Goal: Information Seeking & Learning: Learn about a topic

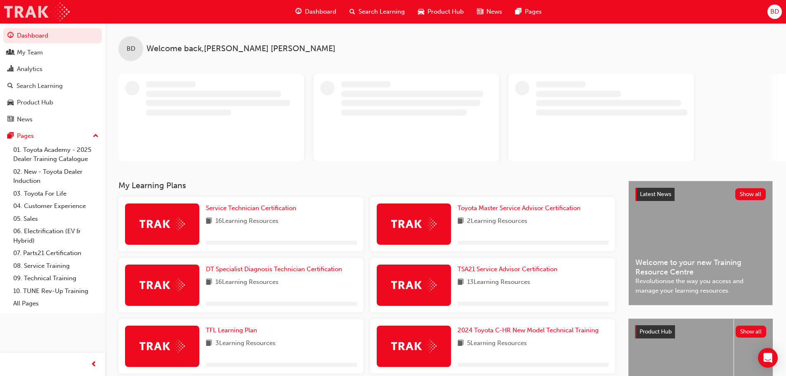
click at [23, 9] on img at bounding box center [37, 11] width 66 height 19
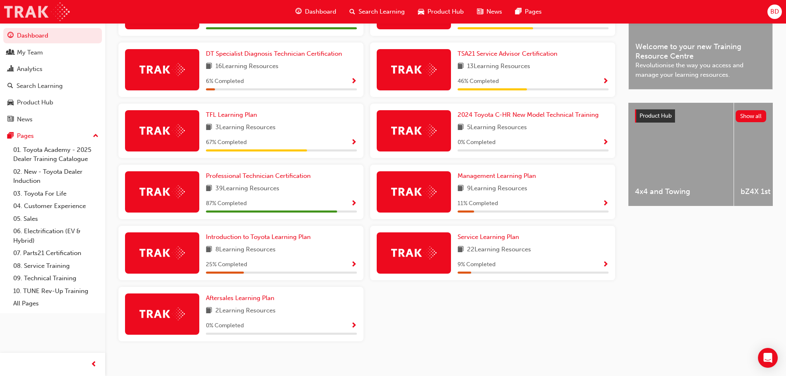
scroll to position [254, 0]
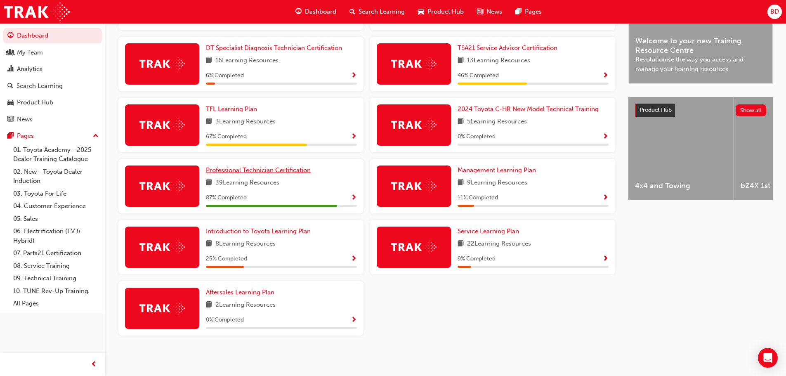
click at [243, 173] on span "Professional Technician Certification" at bounding box center [258, 169] width 105 height 7
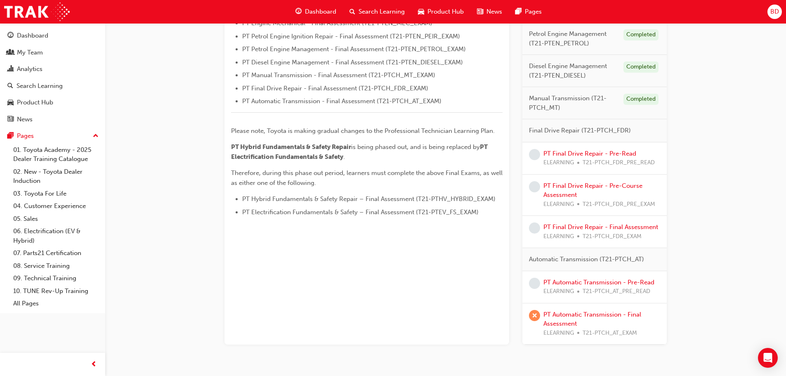
scroll to position [330, 0]
click at [579, 151] on link "PT Final Drive Repair - Pre-Read" at bounding box center [590, 152] width 93 height 7
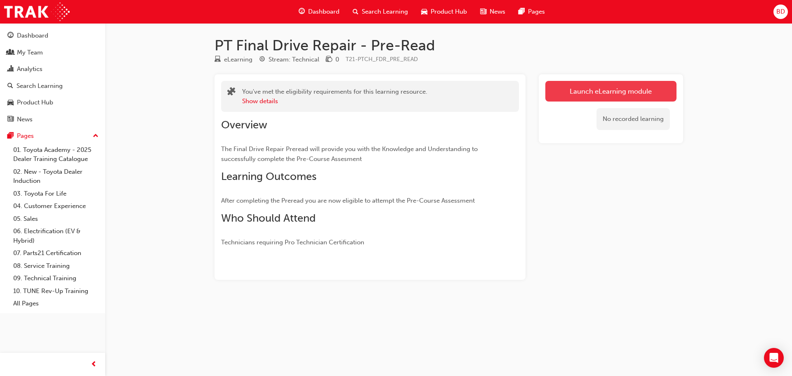
click at [577, 89] on link "Launch eLearning module" at bounding box center [611, 91] width 131 height 21
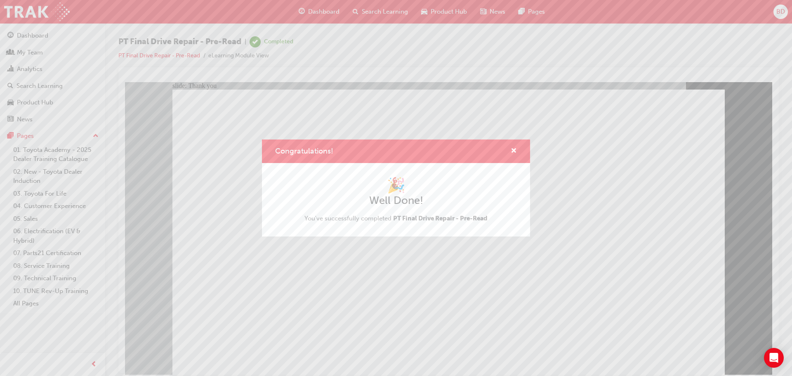
click at [343, 313] on div "Congratulations! 🎉 Well Done! You've successfully completed PT Final Drive Repa…" at bounding box center [396, 188] width 792 height 376
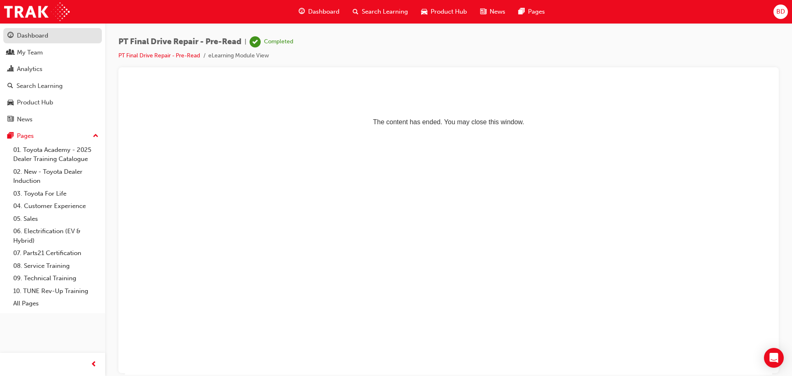
click at [37, 34] on div "Dashboard" at bounding box center [32, 35] width 31 height 9
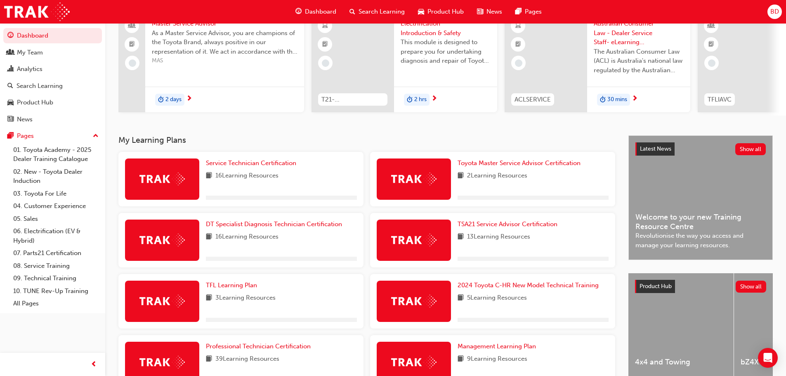
scroll to position [206, 0]
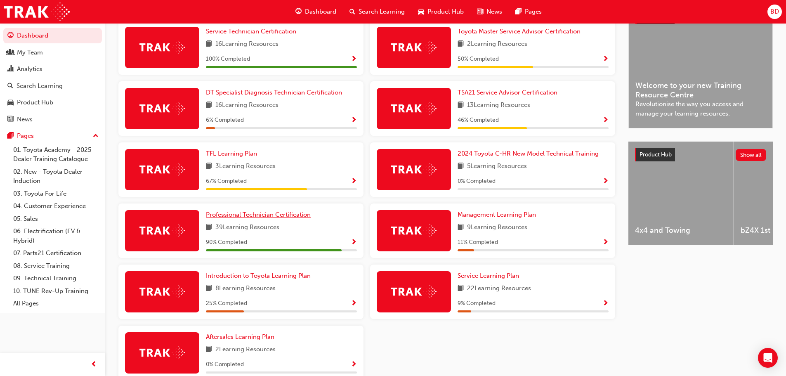
click at [229, 216] on span "Professional Technician Certification" at bounding box center [258, 214] width 105 height 7
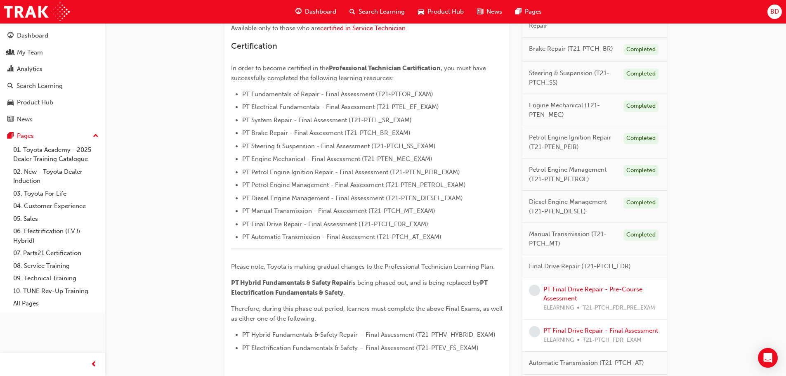
scroll to position [206, 0]
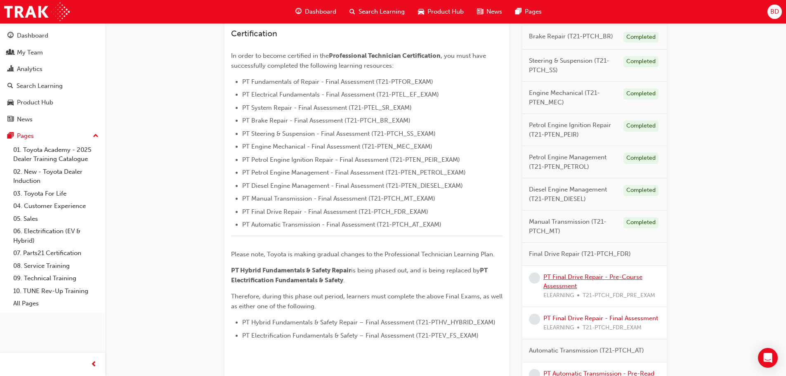
click at [556, 276] on link "PT Final Drive Repair - Pre-Course Assessment" at bounding box center [593, 281] width 99 height 17
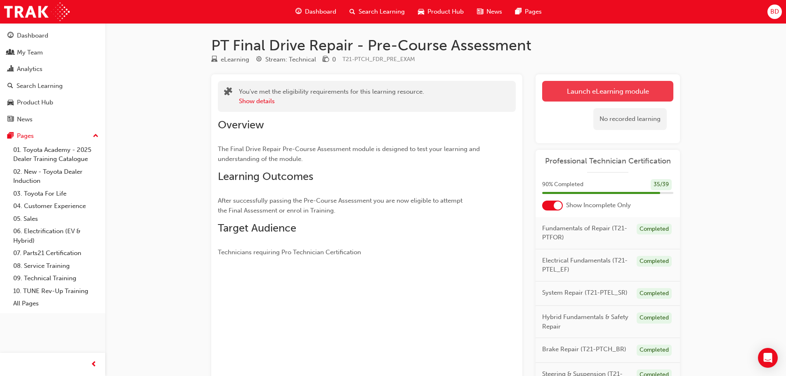
click at [592, 92] on link "Launch eLearning module" at bounding box center [607, 91] width 131 height 21
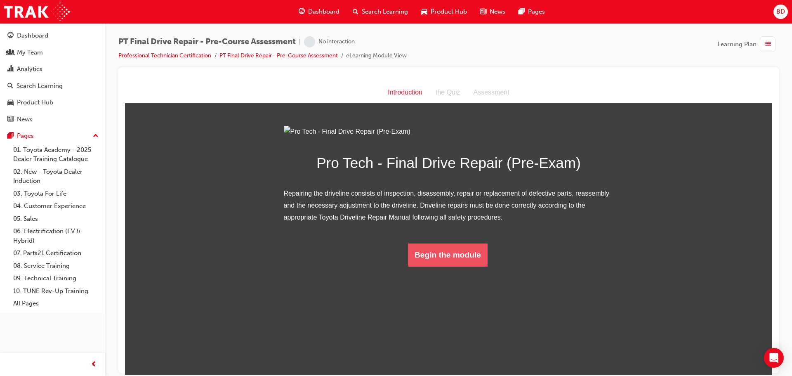
click at [453, 266] on button "Begin the module" at bounding box center [448, 254] width 80 height 23
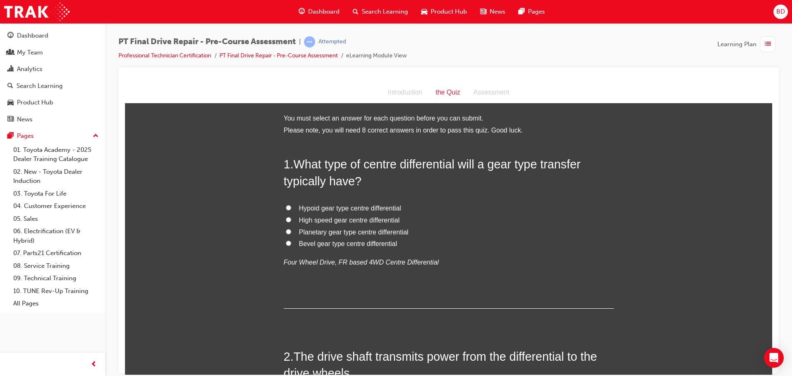
click at [286, 231] on input "Planetary gear type centre differential" at bounding box center [288, 231] width 5 height 5
radio input "true"
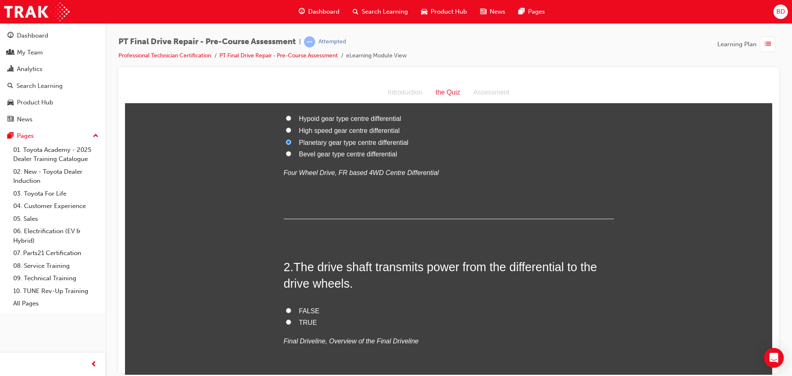
scroll to position [124, 0]
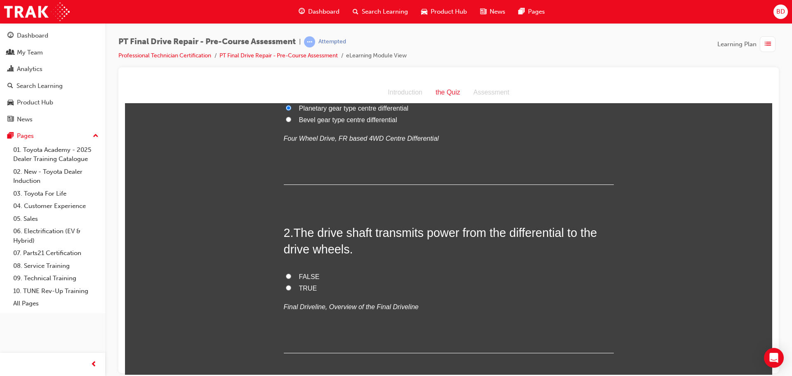
click at [286, 287] on input "TRUE" at bounding box center [288, 287] width 5 height 5
radio input "true"
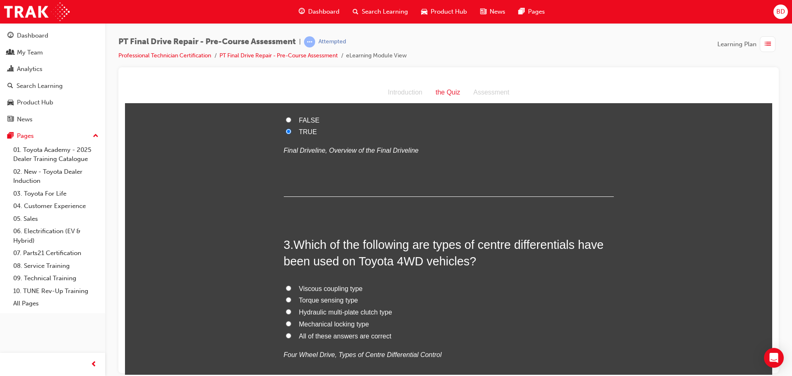
scroll to position [289, 0]
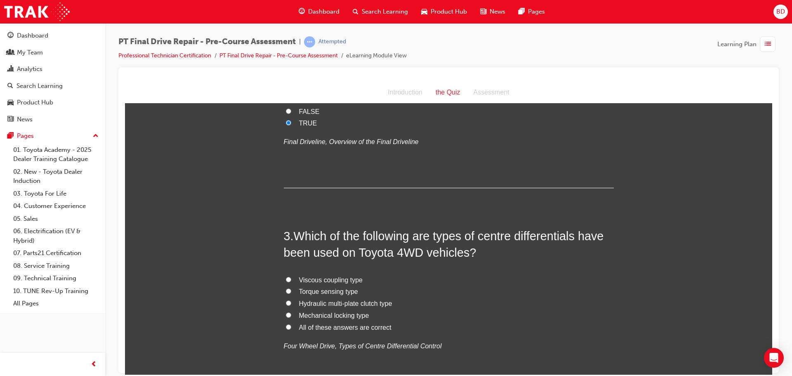
click at [288, 326] on input "All of these answers are correct" at bounding box center [288, 326] width 5 height 5
radio input "true"
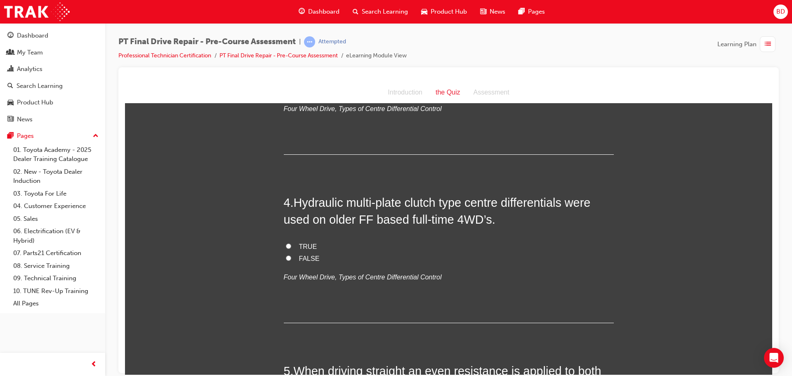
scroll to position [537, 0]
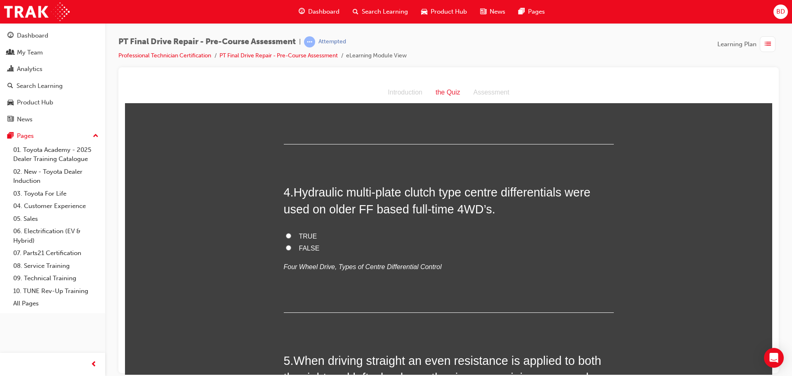
click at [286, 234] on input "TRUE" at bounding box center [288, 235] width 5 height 5
radio input "true"
drag, startPoint x: 406, startPoint y: 193, endPoint x: 296, endPoint y: 189, distance: 110.3
click at [296, 189] on span "Hydraulic multi-plate clutch type centre differentials were used on older FF ba…" at bounding box center [437, 200] width 307 height 30
copy span "Hydraulic multi-plate"
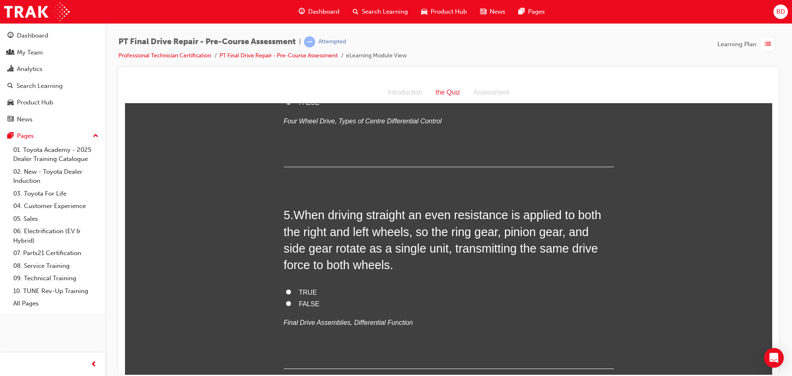
scroll to position [702, 0]
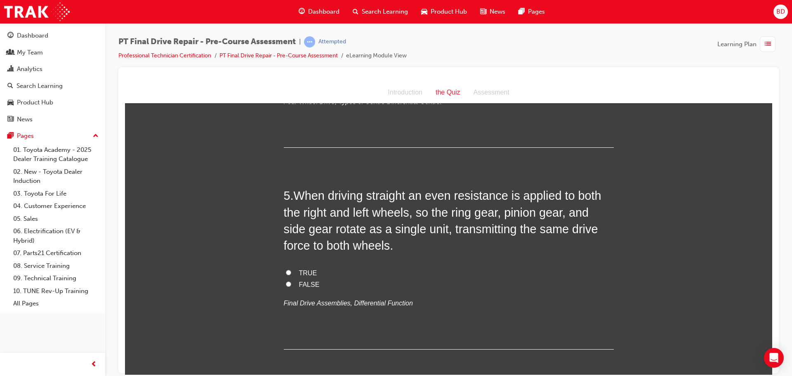
click at [286, 272] on input "TRUE" at bounding box center [288, 272] width 5 height 5
radio input "true"
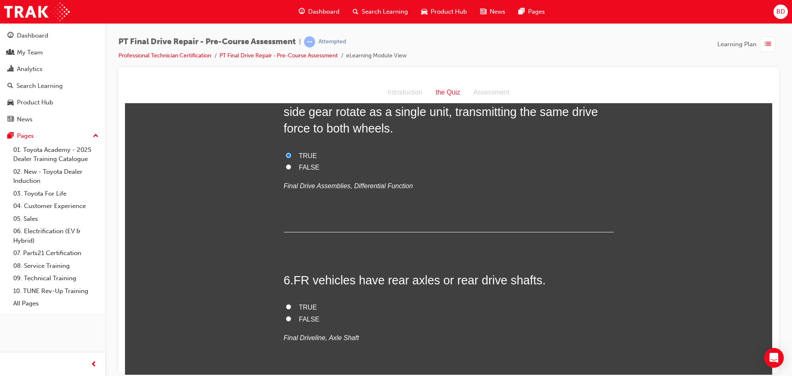
scroll to position [867, 0]
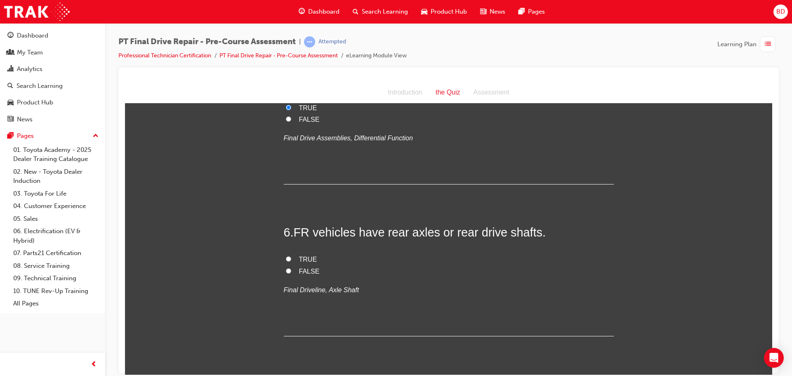
click at [286, 260] on input "TRUE" at bounding box center [288, 258] width 5 height 5
radio input "true"
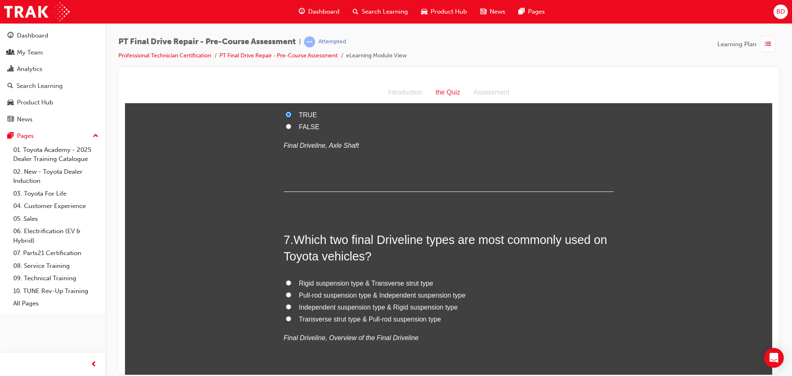
scroll to position [1032, 0]
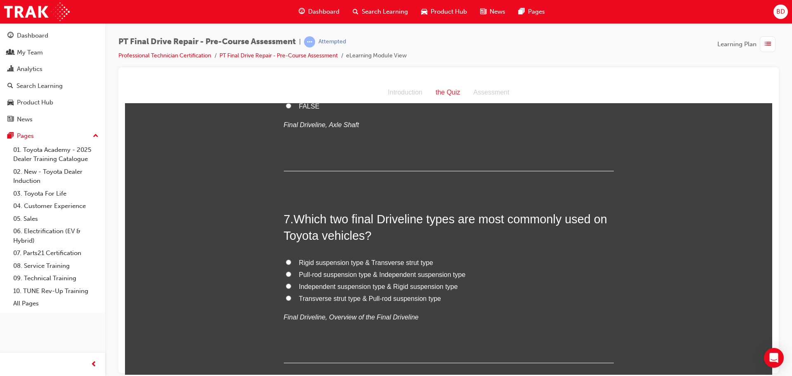
click at [286, 262] on input "Rigid suspension type & Transverse strut type" at bounding box center [288, 261] width 5 height 5
radio input "true"
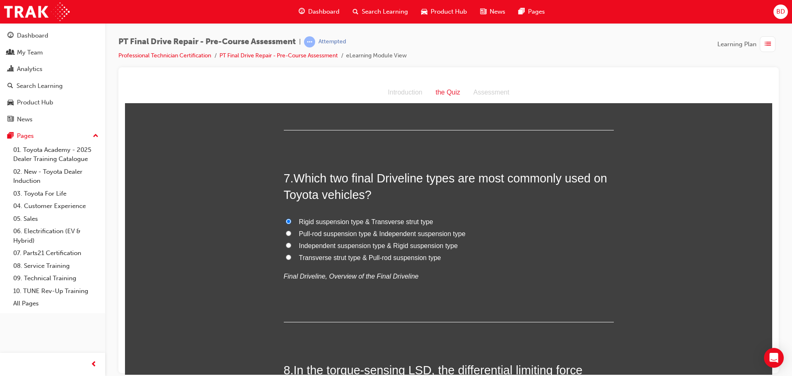
scroll to position [1073, 0]
click at [286, 244] on input "Independent suspension type & Rigid suspension type" at bounding box center [288, 244] width 5 height 5
radio input "true"
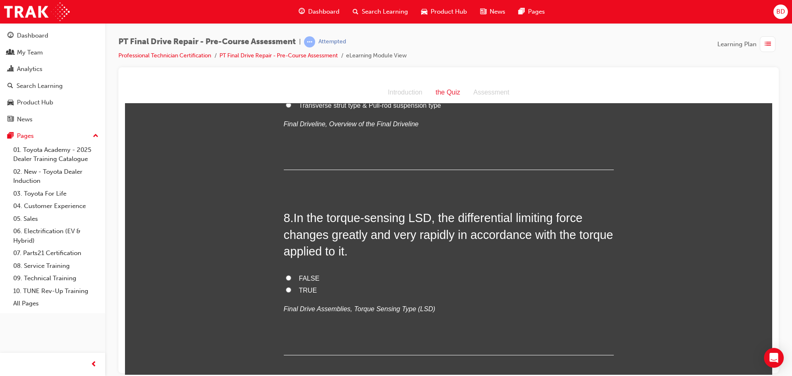
scroll to position [1238, 0]
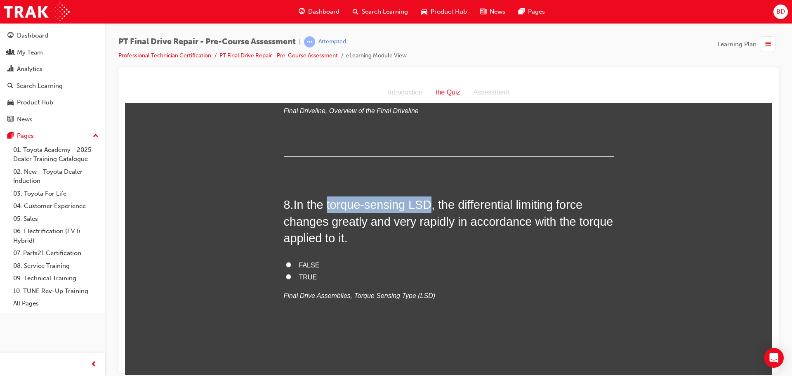
drag, startPoint x: 430, startPoint y: 202, endPoint x: 328, endPoint y: 200, distance: 102.4
click at [328, 200] on span "In the torque-sensing LSD, the differential limiting force changes greatly and …" at bounding box center [449, 221] width 330 height 47
copy span "torque-sensing LSD"
click at [286, 276] on input "TRUE" at bounding box center [288, 276] width 5 height 5
radio input "true"
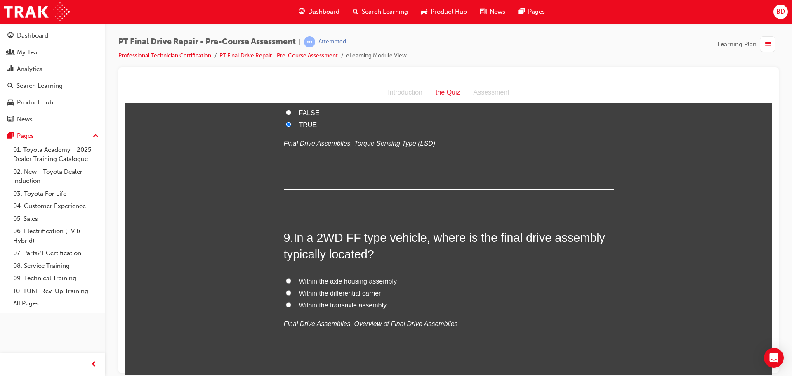
scroll to position [1403, 0]
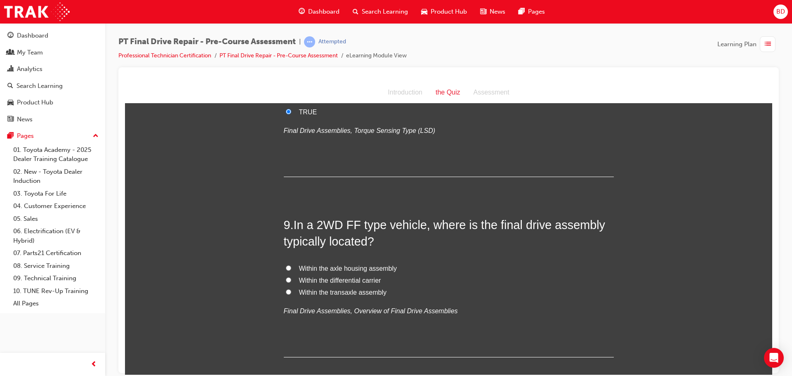
click at [287, 291] on input "Within the transaxle assembly" at bounding box center [288, 291] width 5 height 5
radio input "true"
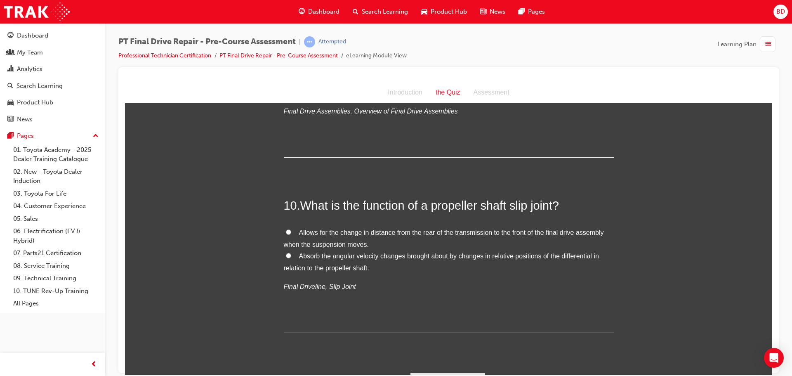
scroll to position [1610, 0]
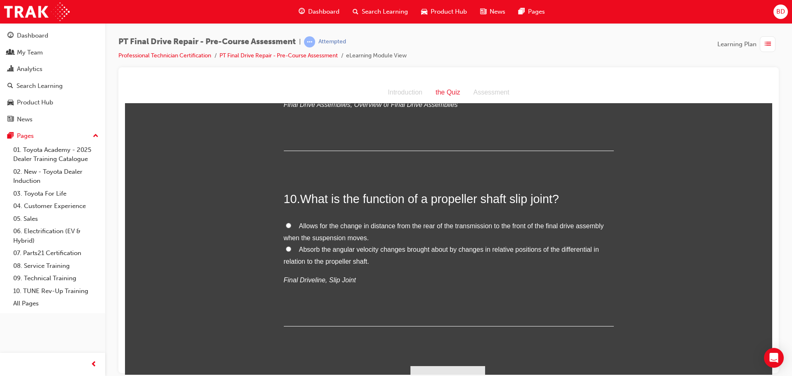
click at [286, 224] on input "Allows for the change in distance from the rear of the transmission to the fron…" at bounding box center [288, 224] width 5 height 5
radio input "true"
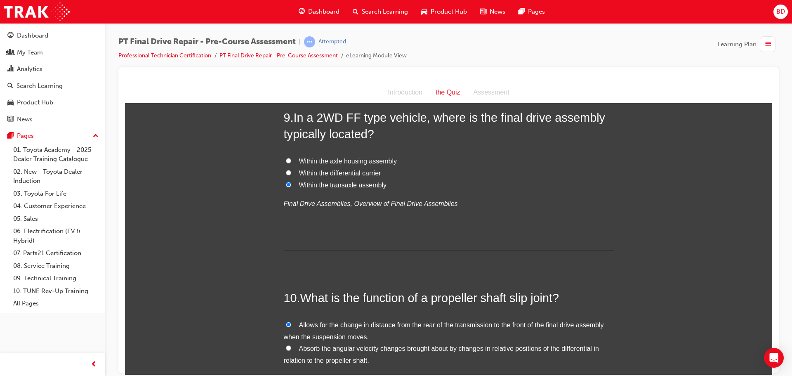
scroll to position [1624, 0]
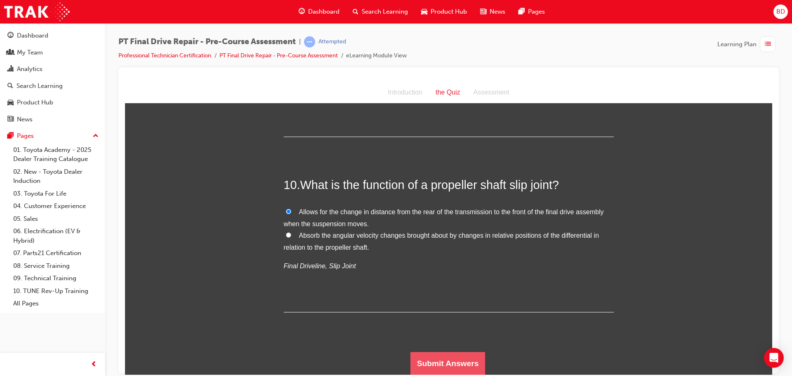
click at [418, 356] on button "Submit Answers" at bounding box center [448, 363] width 75 height 23
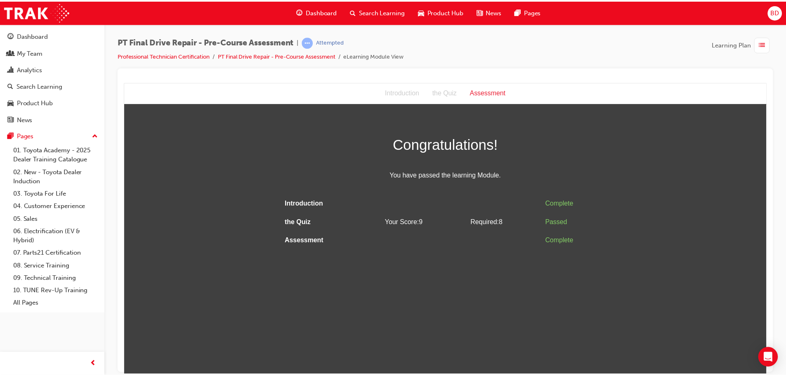
scroll to position [0, 0]
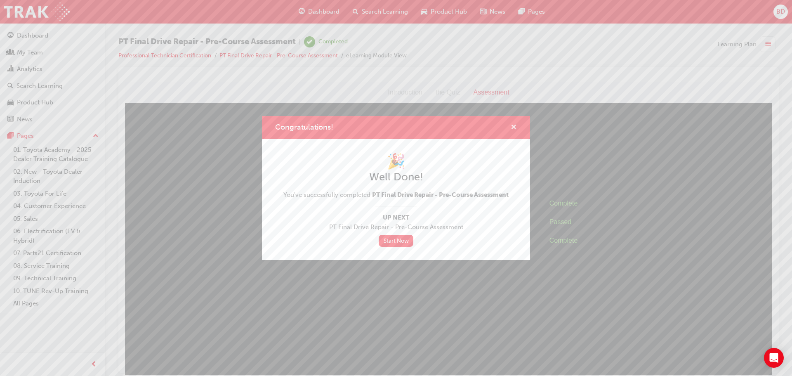
click at [516, 126] on span "cross-icon" at bounding box center [514, 127] width 6 height 7
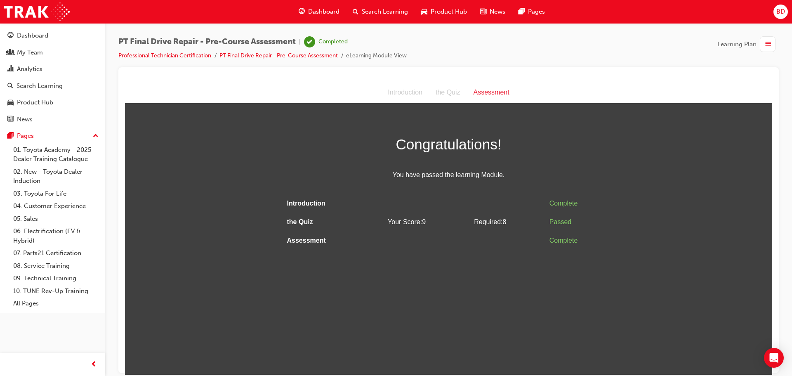
click at [696, 168] on div "Congratulations! You have passed the learning Module. Introduction Complete the…" at bounding box center [449, 191] width 648 height 118
click at [43, 37] on div "Dashboard" at bounding box center [32, 35] width 31 height 9
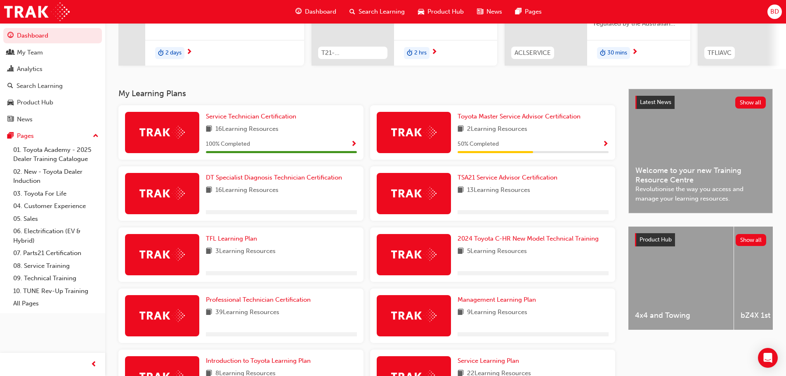
scroll to position [124, 0]
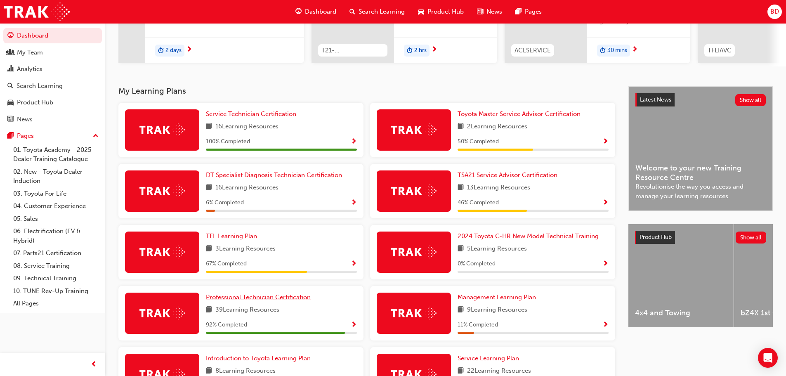
click at [267, 301] on span "Professional Technician Certification" at bounding box center [258, 296] width 105 height 7
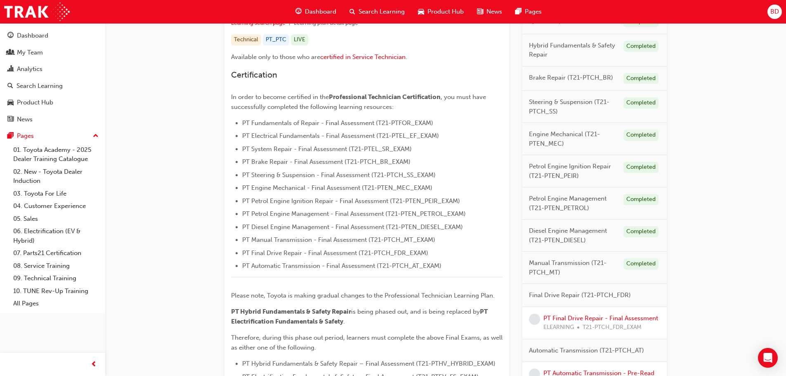
scroll to position [285, 0]
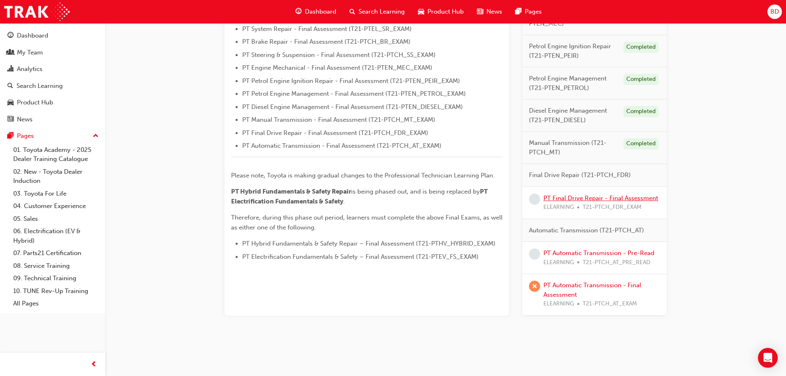
click at [572, 196] on link "PT Final Drive Repair - Final Assessment" at bounding box center [601, 197] width 115 height 7
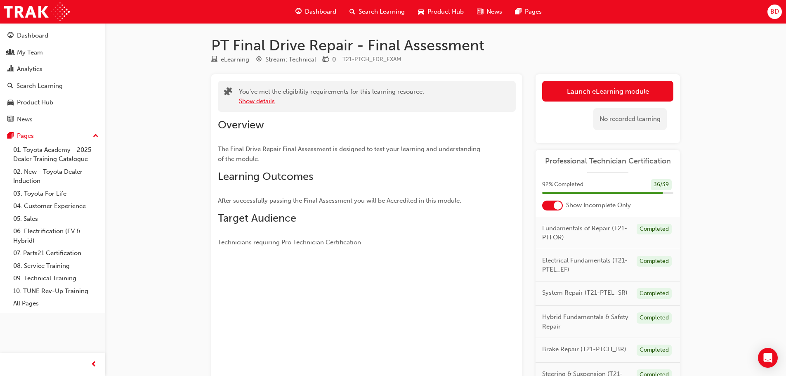
click at [268, 101] on button "Show details" at bounding box center [257, 101] width 36 height 9
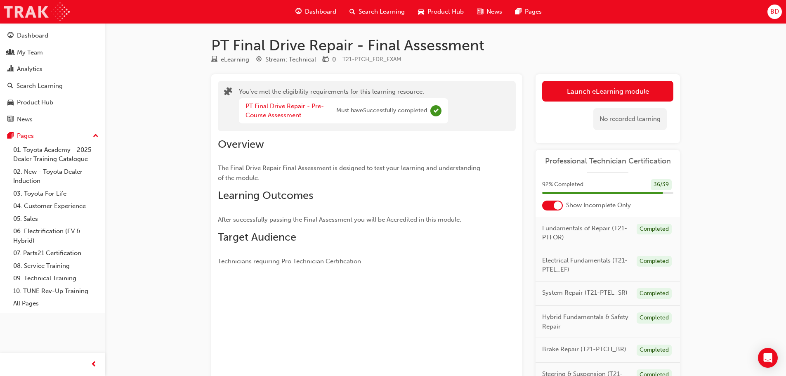
click at [25, 11] on img at bounding box center [37, 11] width 66 height 19
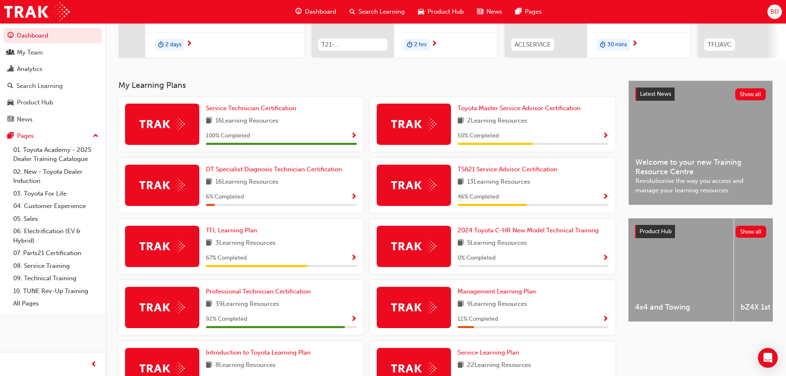
scroll to position [165, 0]
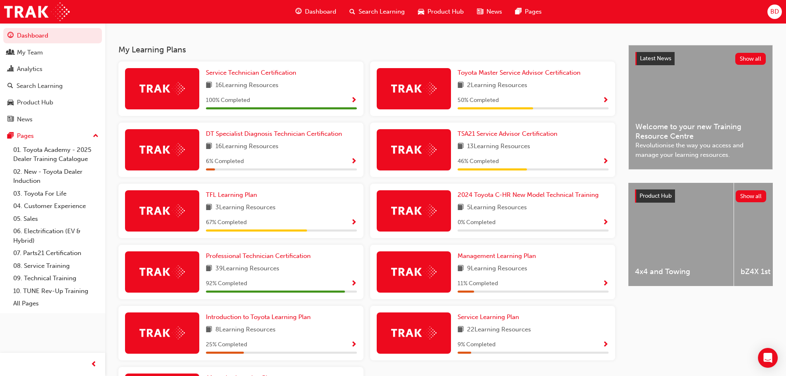
click at [159, 273] on img at bounding box center [162, 271] width 45 height 13
click at [229, 255] on span "Professional Technician Certification" at bounding box center [258, 255] width 105 height 7
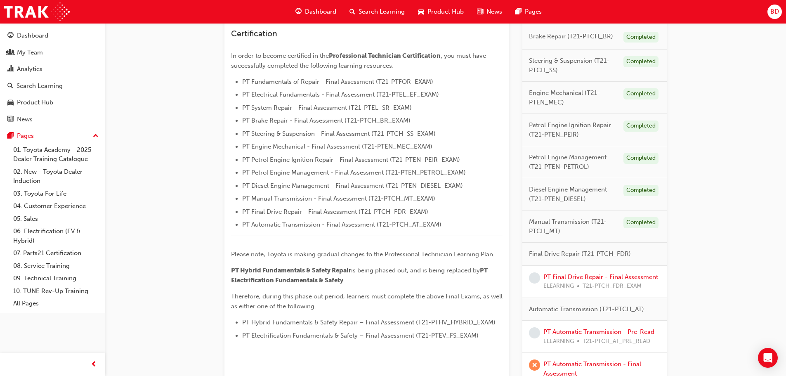
scroll to position [248, 0]
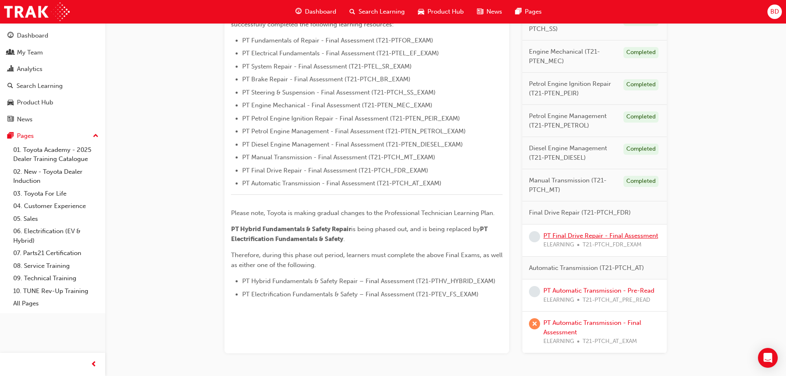
click at [567, 236] on link "PT Final Drive Repair - Final Assessment" at bounding box center [601, 235] width 115 height 7
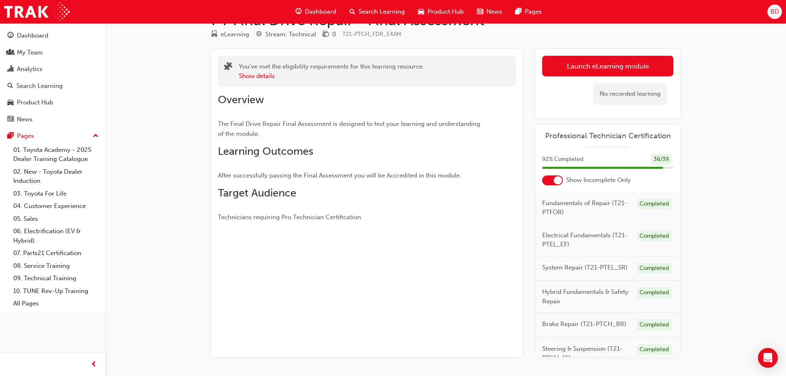
scroll to position [12, 0]
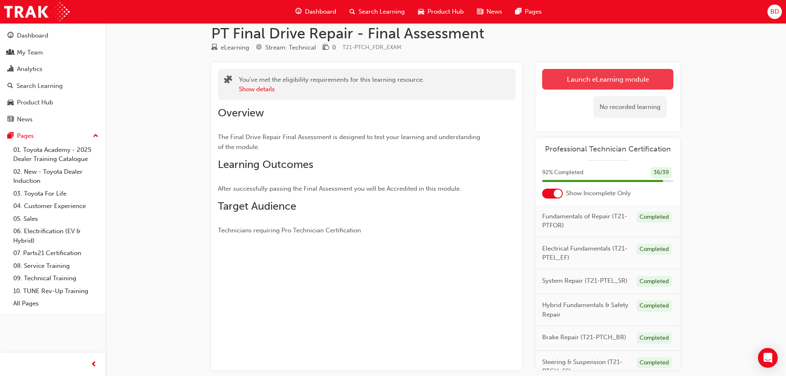
click at [565, 84] on link "Launch eLearning module" at bounding box center [607, 79] width 131 height 21
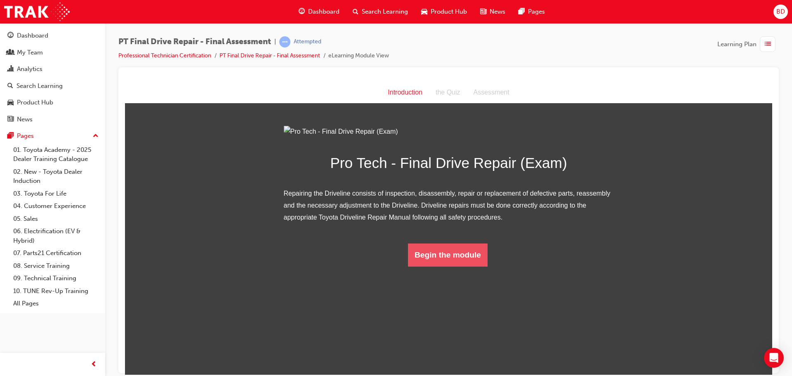
click at [451, 266] on button "Begin the module" at bounding box center [448, 254] width 80 height 23
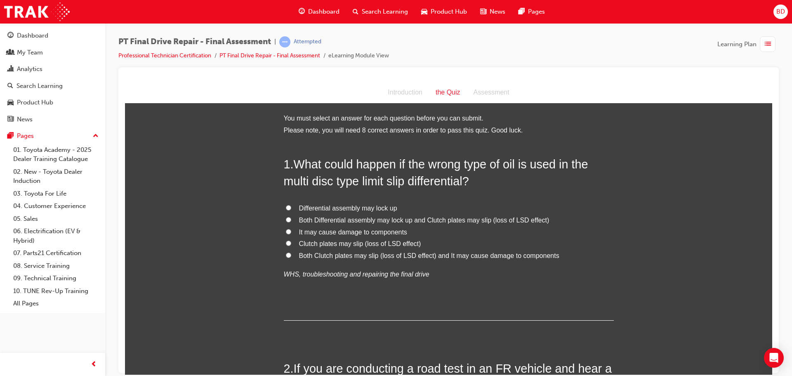
click at [286, 218] on input "Both Differential assembly may lock up and Clutch plates may slip (loss of LSD …" at bounding box center [288, 219] width 5 height 5
radio input "true"
click at [286, 255] on input "Both Clutch plates may slip (loss of LSD effect) and It may cause damage to com…" at bounding box center [288, 254] width 5 height 5
radio input "true"
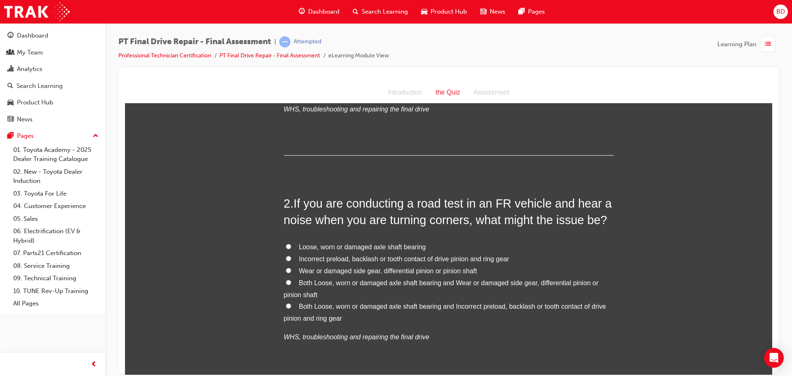
scroll to position [206, 0]
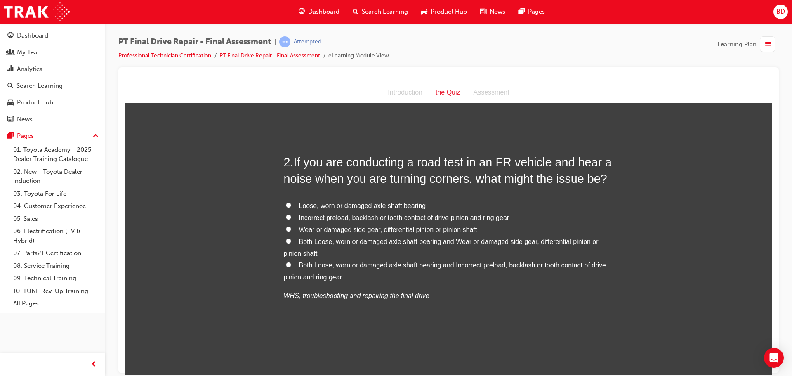
click at [286, 241] on input "Both Loose, worn or damaged axle shaft bearing and Wear or damaged side gear, d…" at bounding box center [288, 240] width 5 height 5
radio input "true"
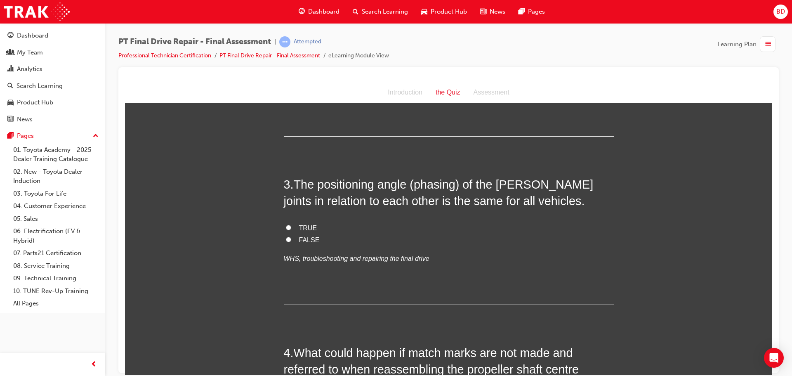
scroll to position [413, 0]
click at [286, 229] on input "TRUE" at bounding box center [288, 226] width 5 height 5
radio input "true"
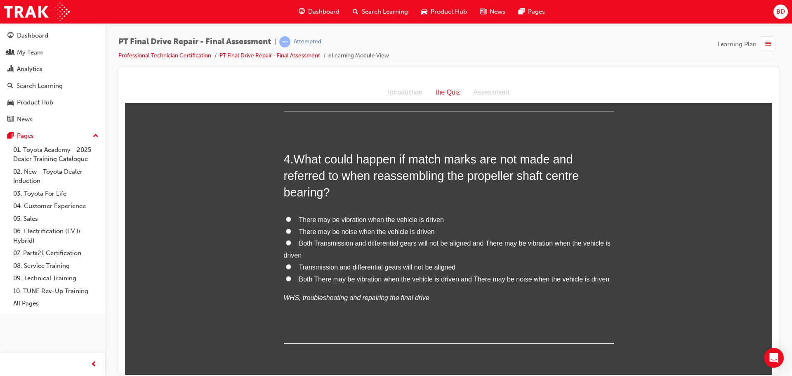
scroll to position [619, 0]
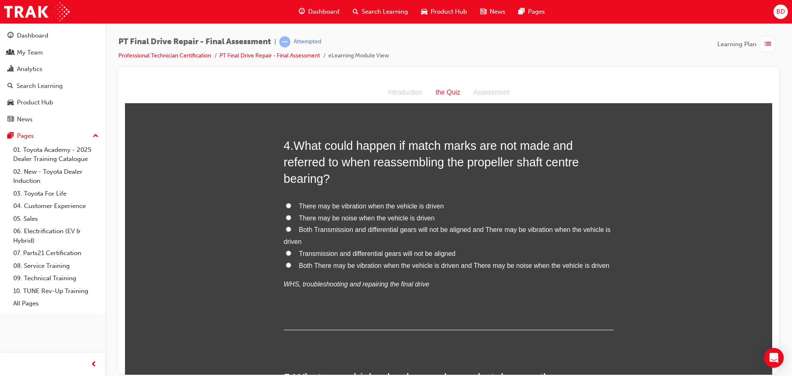
click at [286, 265] on input "Both There may be vibration when the vehicle is driven and There may be noise w…" at bounding box center [288, 264] width 5 height 5
radio input "true"
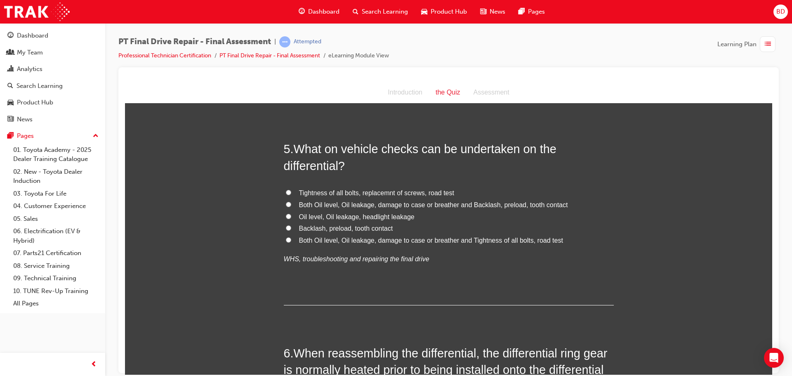
scroll to position [867, 0]
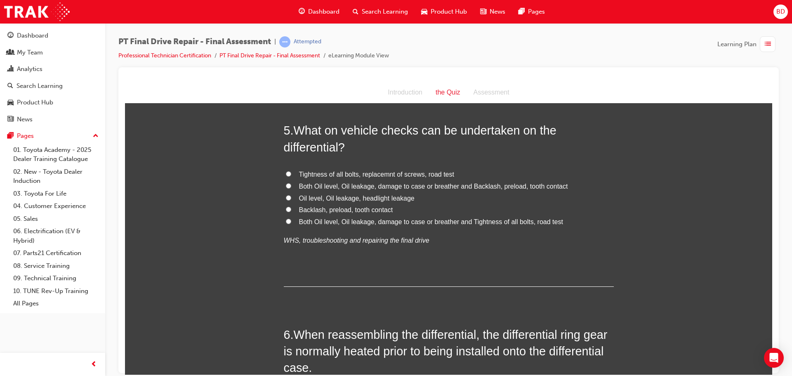
click at [286, 221] on input "Both Oil level, Oil leakage, damage to case or breather and Tightness of all bo…" at bounding box center [288, 220] width 5 height 5
radio input "true"
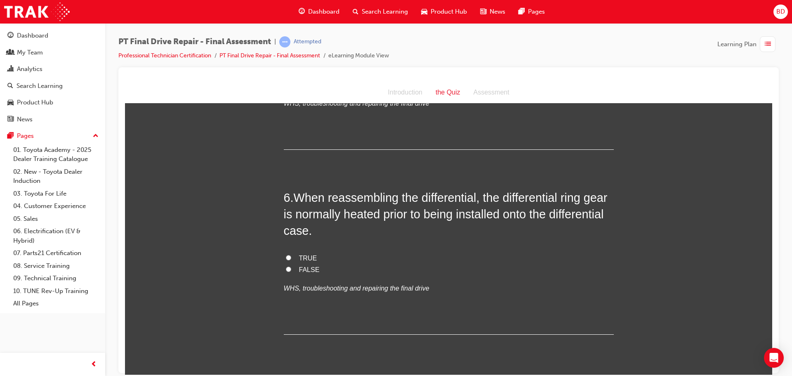
scroll to position [1032, 0]
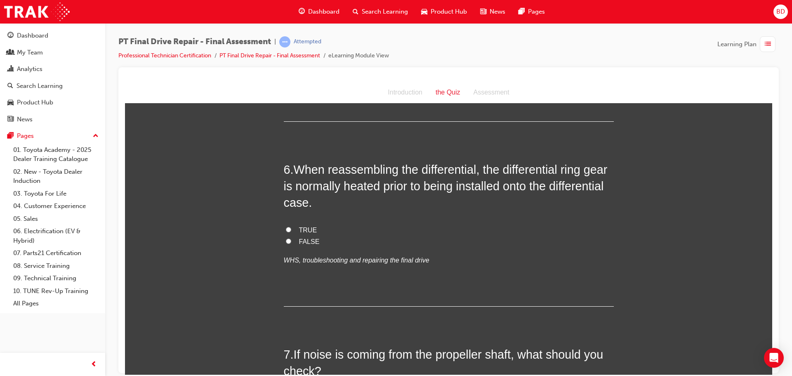
click at [288, 240] on input "FALSE" at bounding box center [288, 240] width 5 height 5
radio input "true"
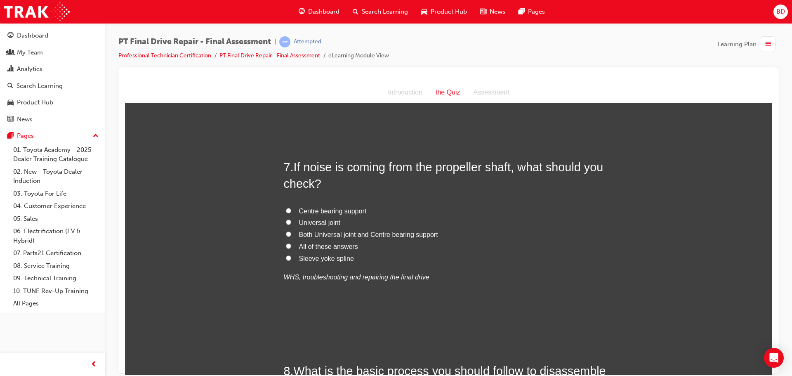
scroll to position [1238, 0]
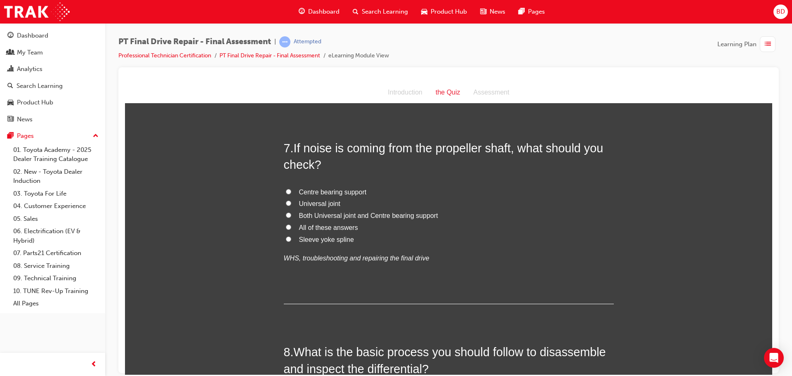
click at [286, 227] on input "All of these answers" at bounding box center [288, 226] width 5 height 5
radio input "true"
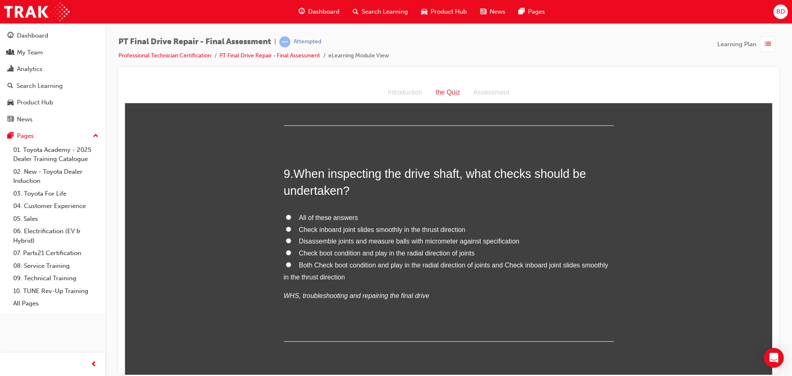
scroll to position [1610, 0]
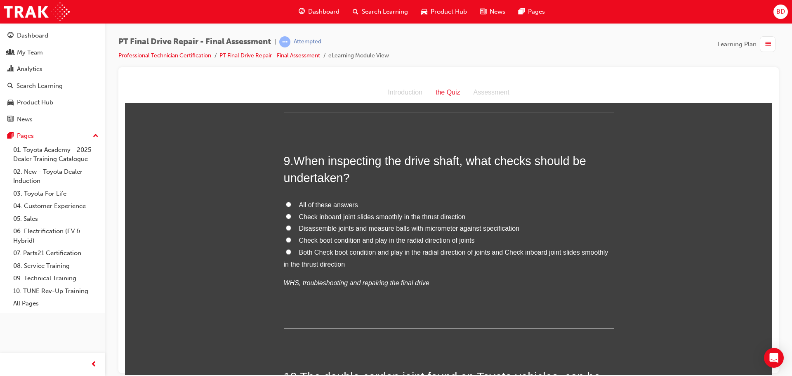
click at [286, 251] on input "Both Check boot condition and play in the radial direction of joints and Check …" at bounding box center [288, 251] width 5 height 5
radio input "true"
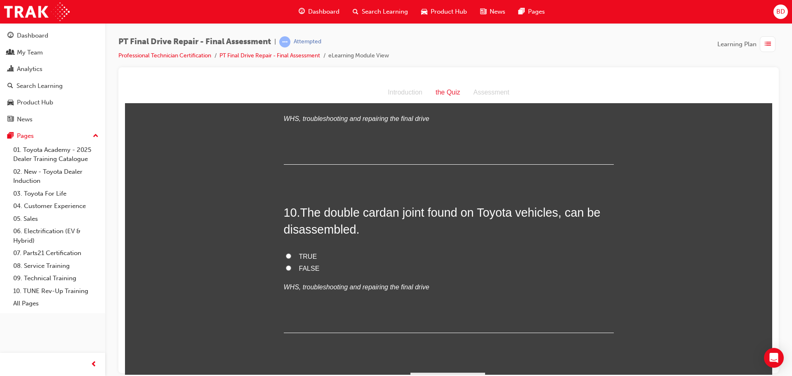
scroll to position [1775, 0]
click at [286, 267] on input "FALSE" at bounding box center [288, 266] width 5 height 5
radio input "true"
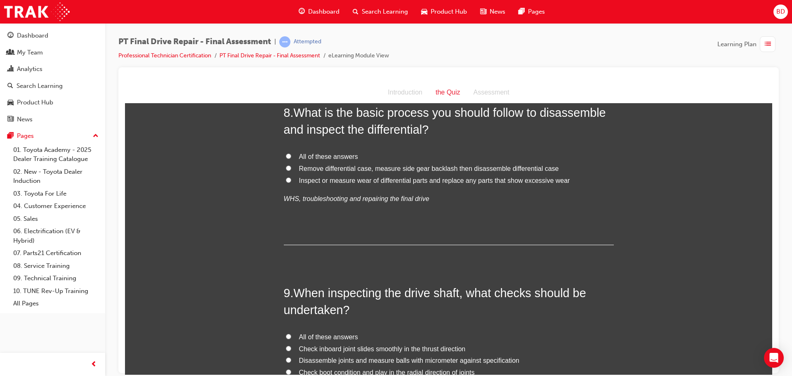
scroll to position [1464, 0]
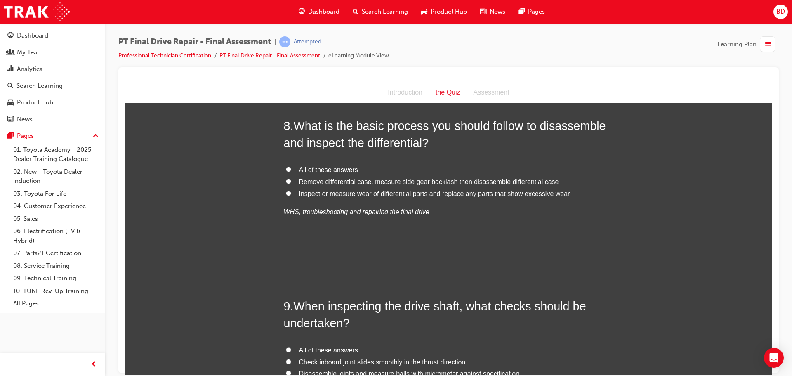
click at [286, 167] on input "All of these answers" at bounding box center [288, 168] width 5 height 5
radio input "true"
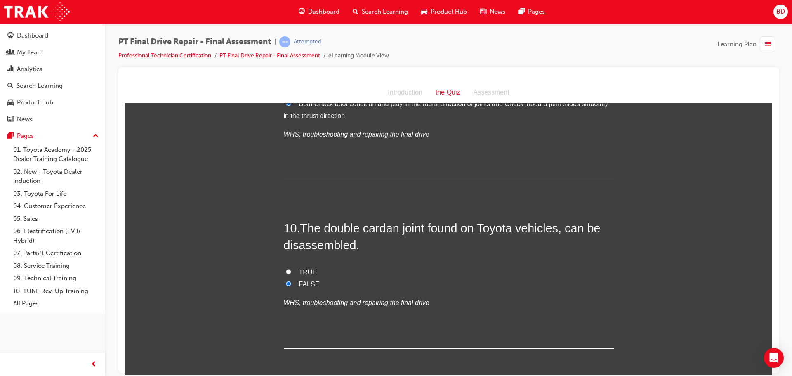
scroll to position [1795, 0]
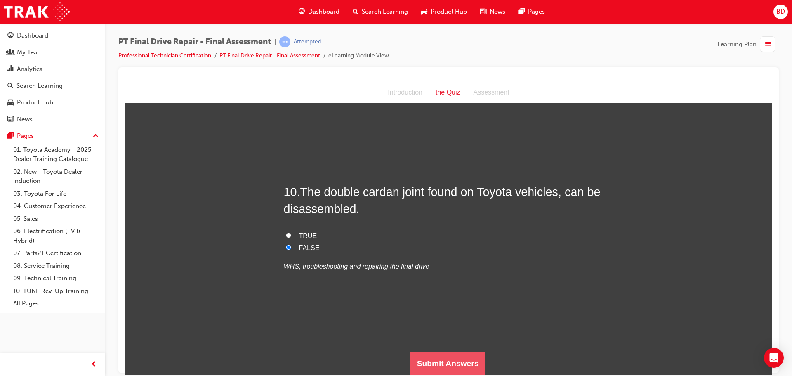
click at [449, 362] on button "Submit Answers" at bounding box center [448, 363] width 75 height 23
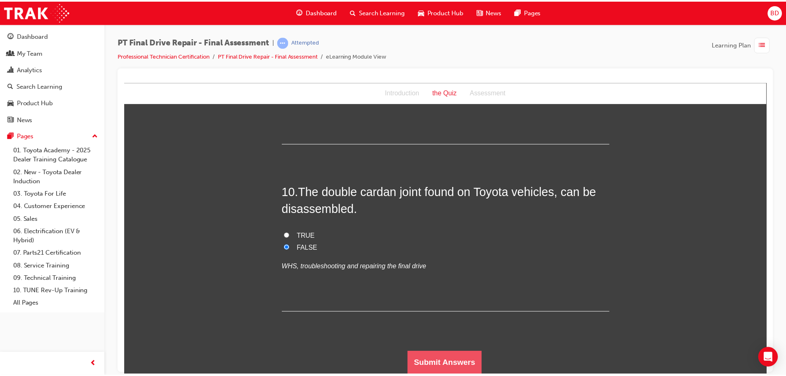
scroll to position [0, 0]
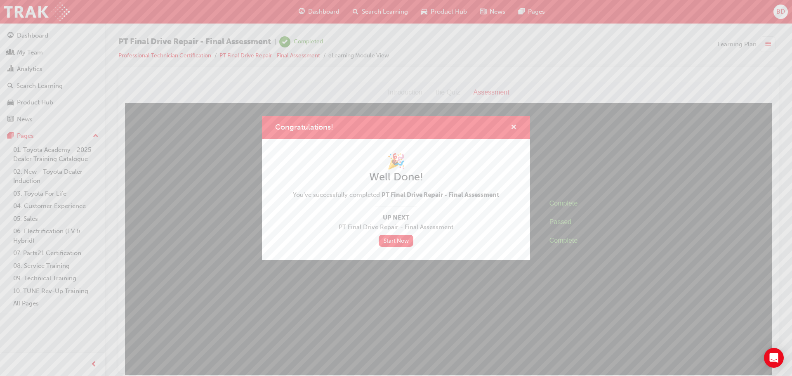
click at [514, 128] on span "cross-icon" at bounding box center [514, 127] width 6 height 7
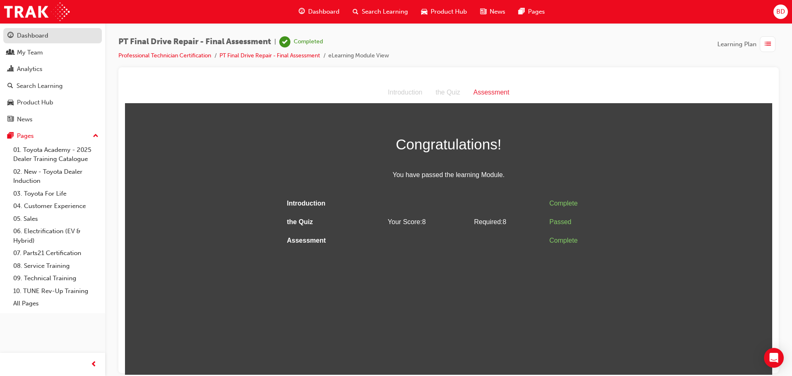
click at [38, 35] on div "Dashboard" at bounding box center [32, 35] width 31 height 9
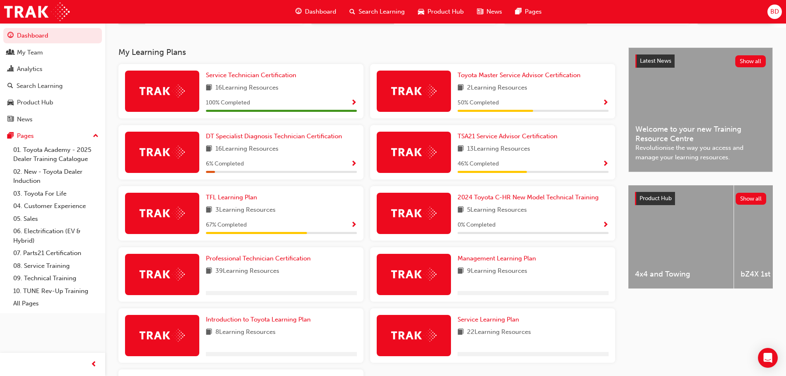
scroll to position [206, 0]
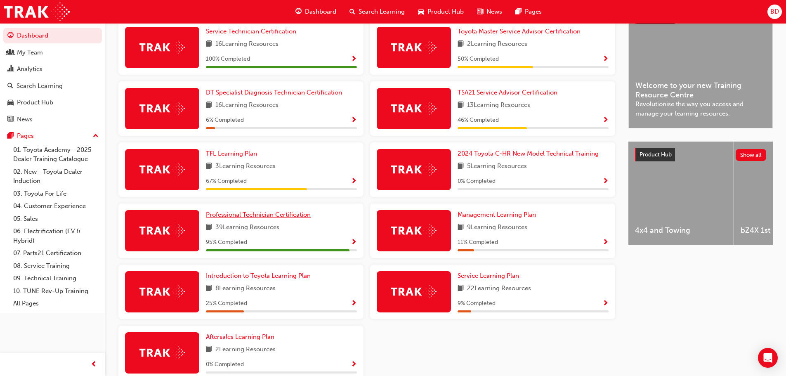
click at [257, 215] on span "Professional Technician Certification" at bounding box center [258, 214] width 105 height 7
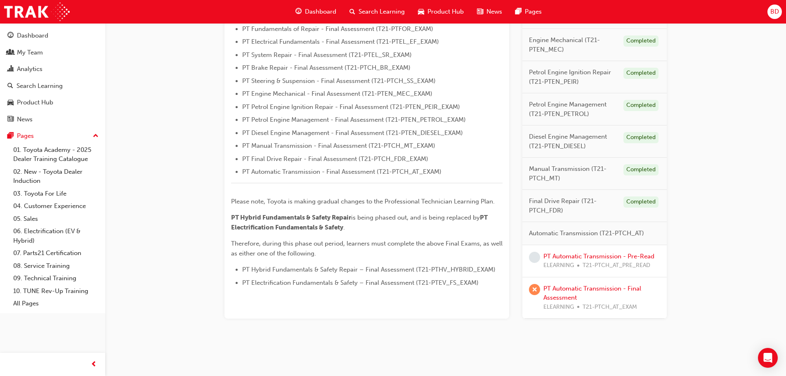
scroll to position [262, 0]
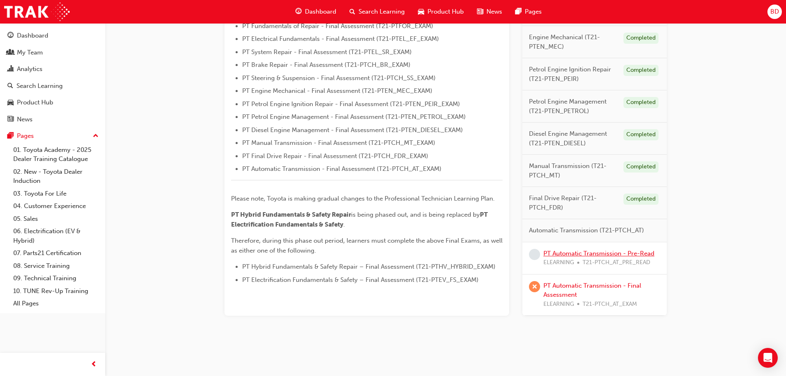
click at [600, 255] on link "PT Automatic Transmission - Pre-Read" at bounding box center [599, 253] width 111 height 7
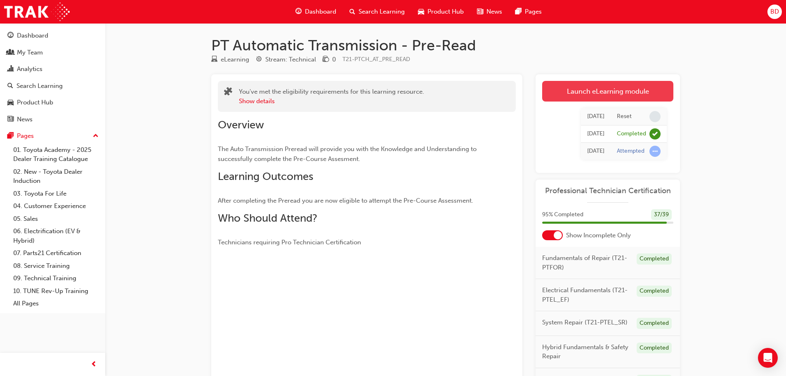
click at [579, 85] on link "Launch eLearning module" at bounding box center [607, 91] width 131 height 21
